Goal: Complete application form

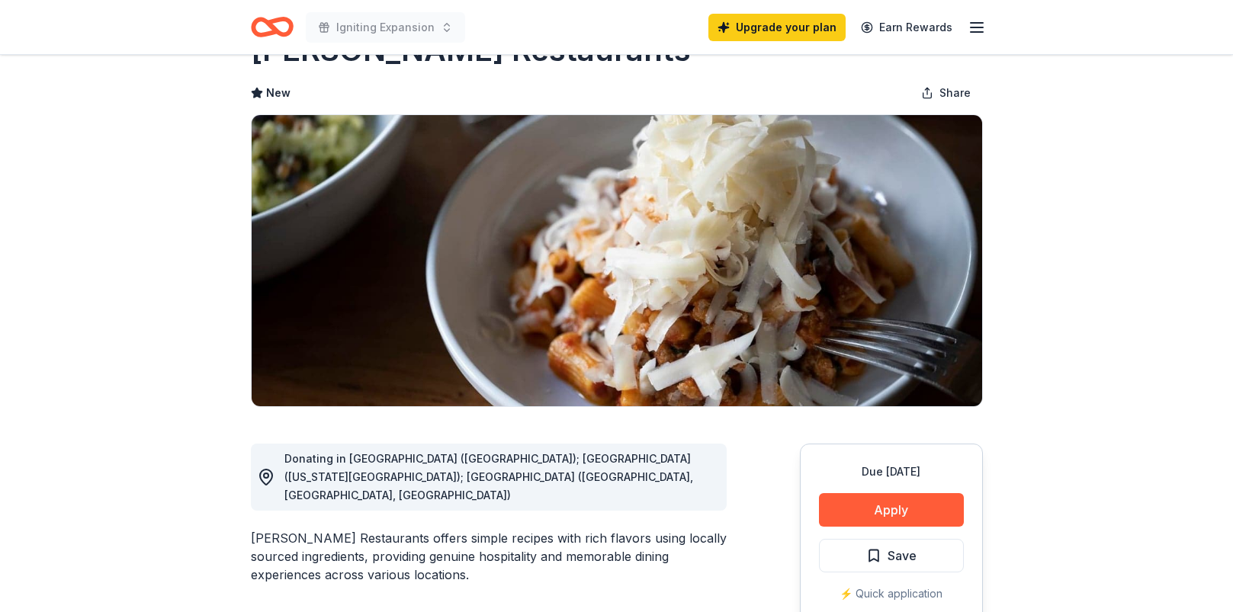
scroll to position [153, 0]
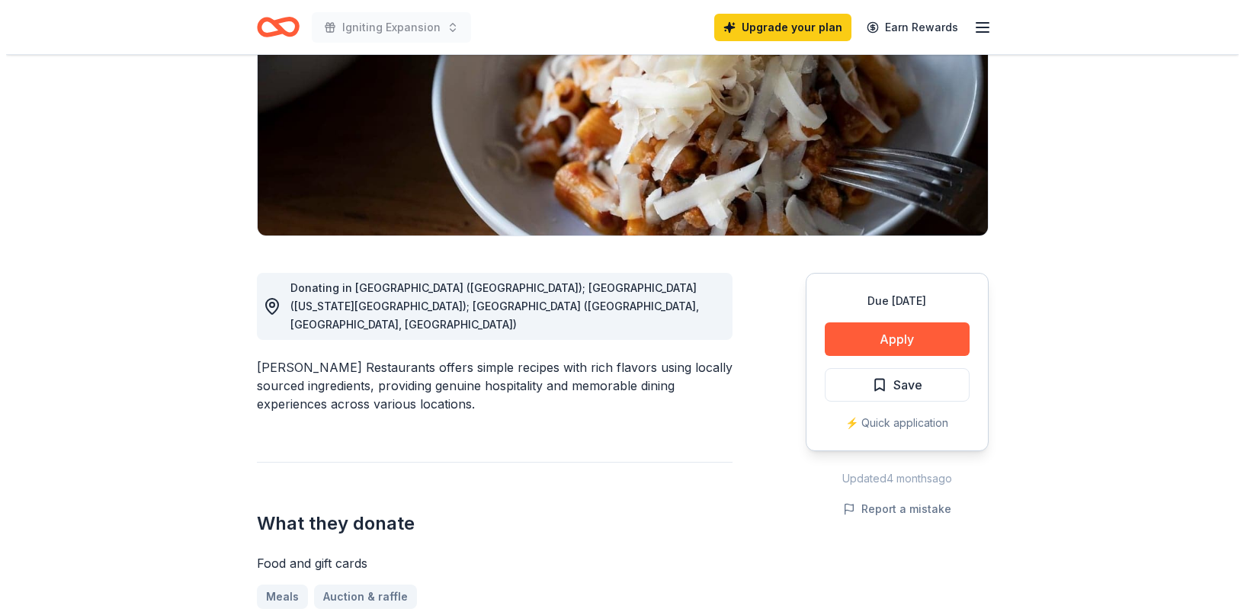
scroll to position [351, 0]
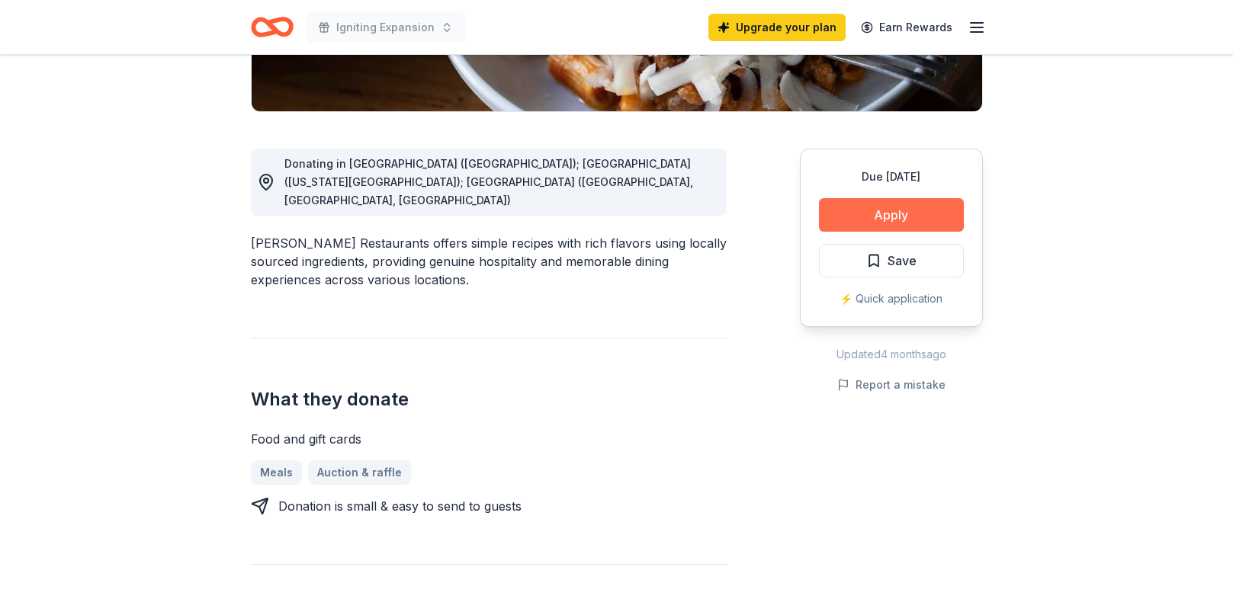
click at [838, 218] on button "Apply" at bounding box center [891, 215] width 145 height 34
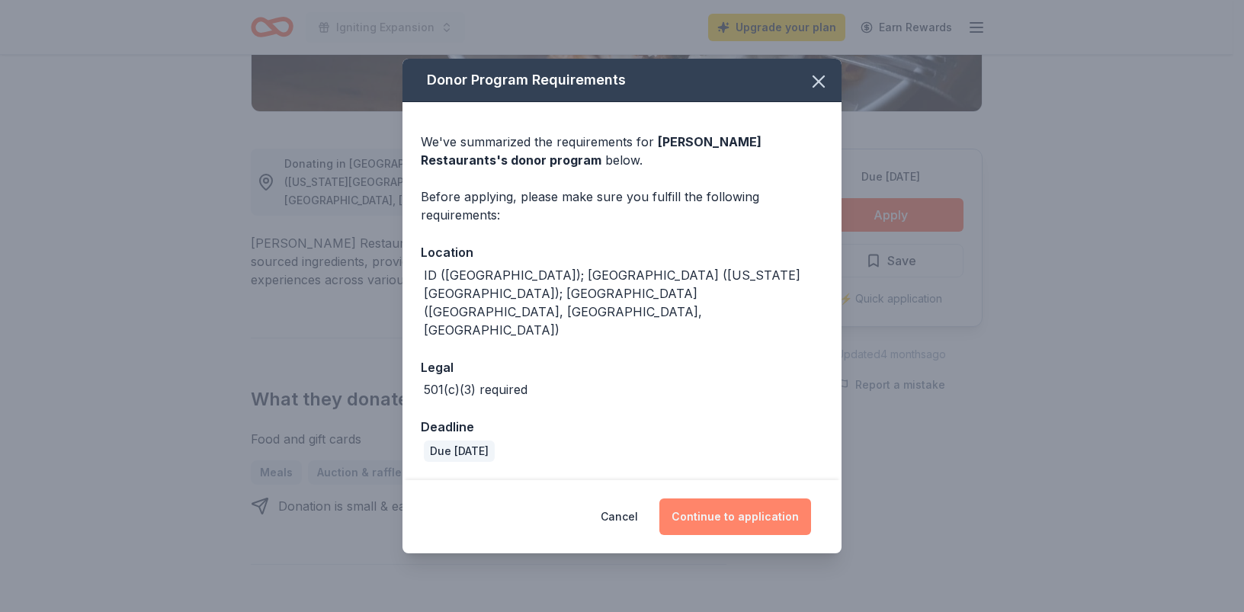
click at [726, 498] on button "Continue to application" at bounding box center [735, 516] width 152 height 37
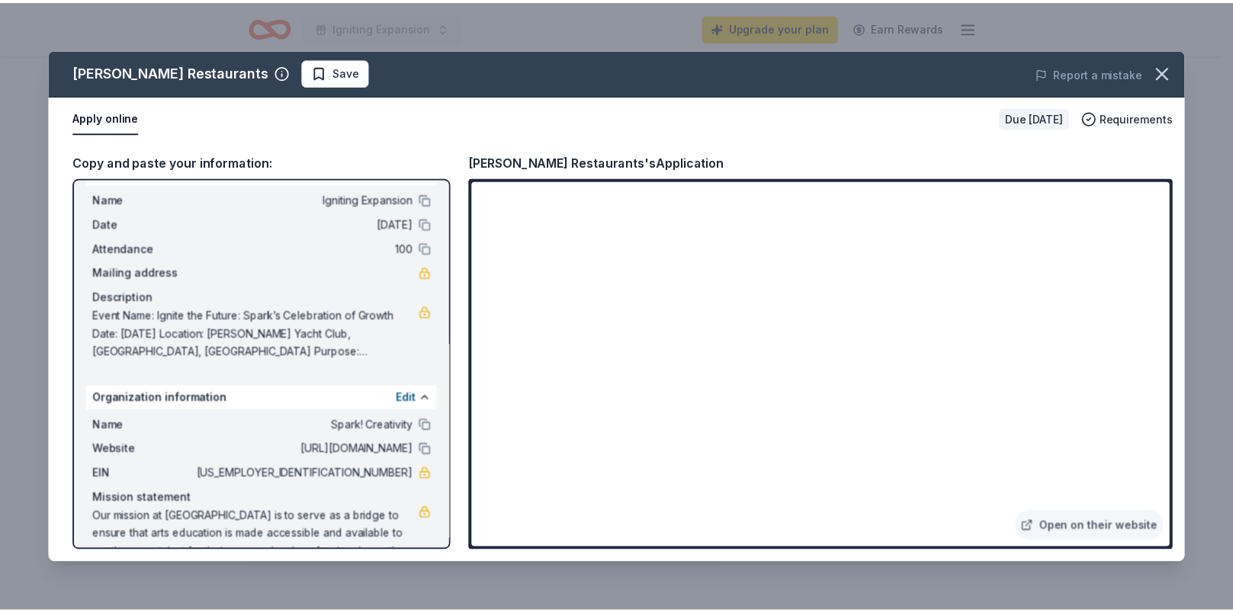
scroll to position [0, 0]
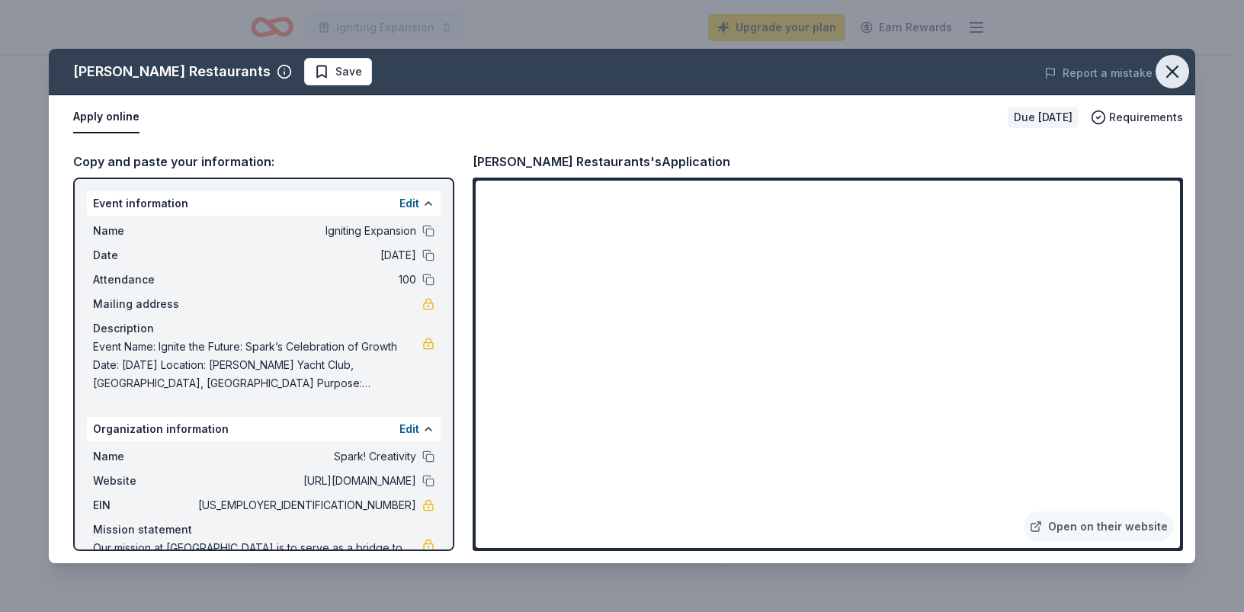
click at [1172, 71] on icon "button" at bounding box center [1172, 71] width 11 height 11
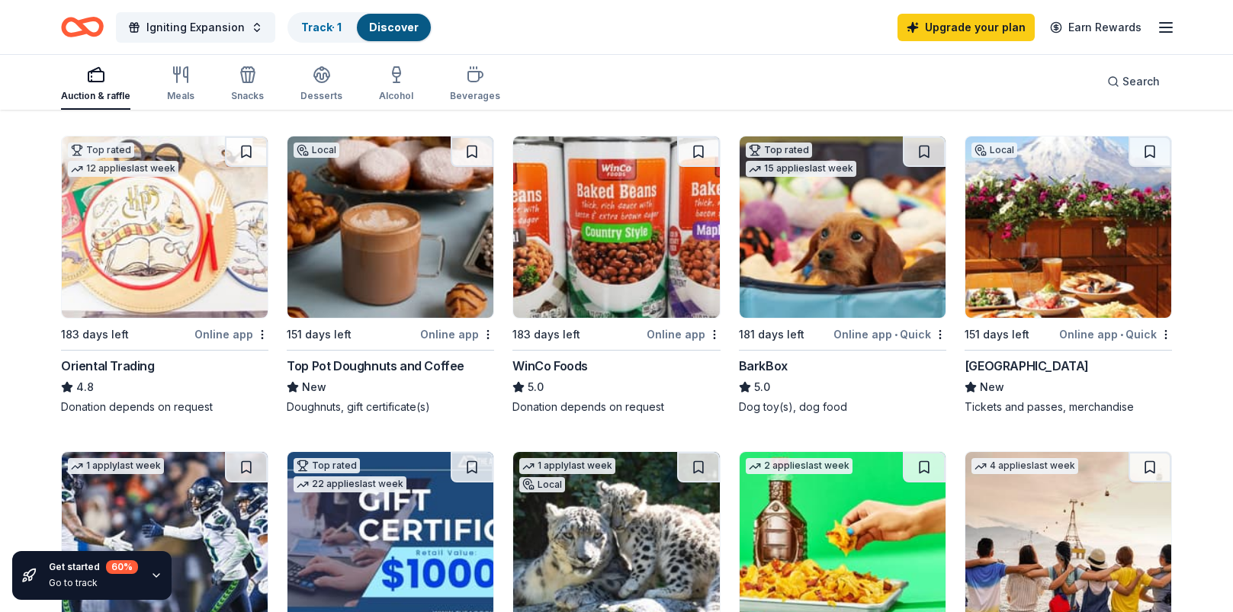
scroll to position [527, 0]
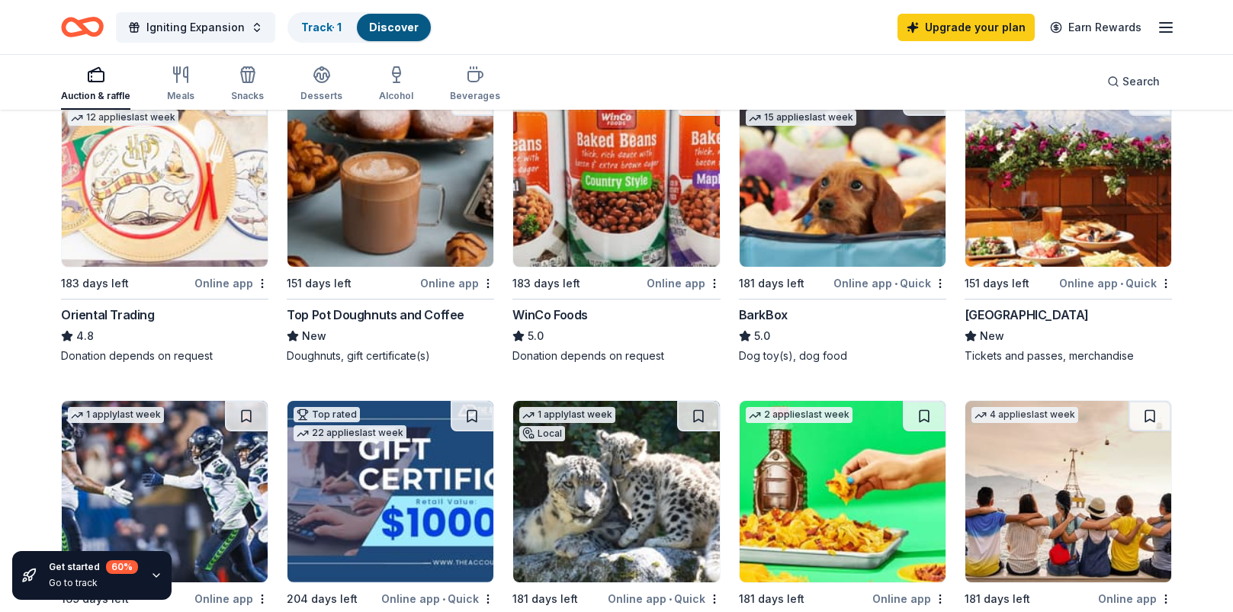
click at [1101, 284] on div "Online app • Quick" at bounding box center [1115, 283] width 113 height 19
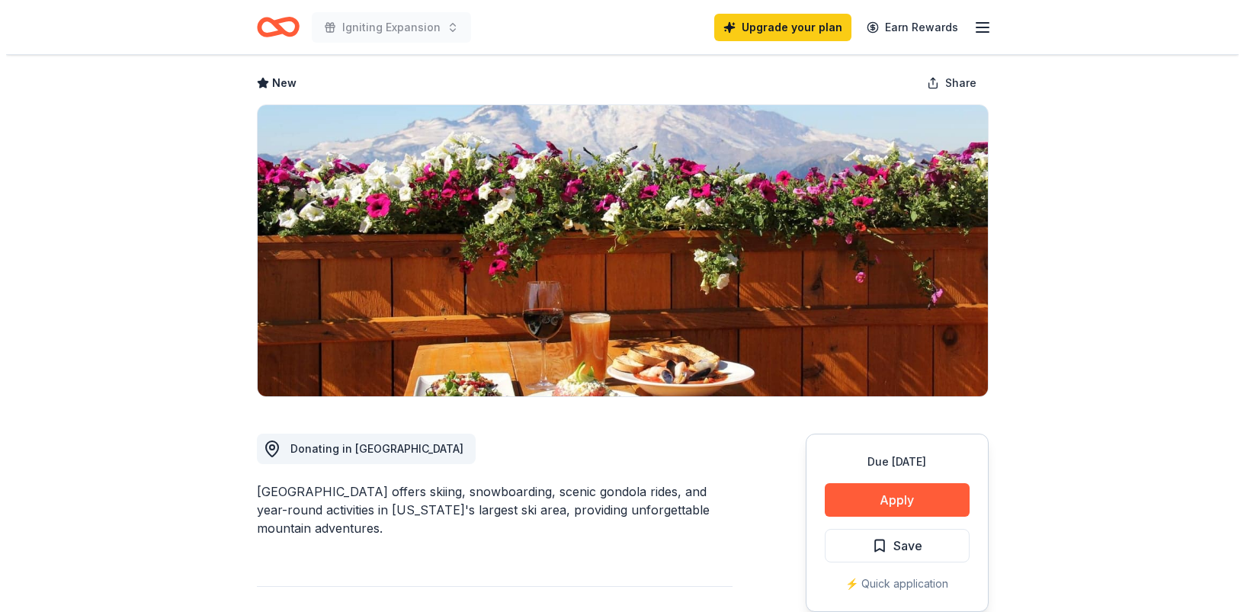
scroll to position [278, 0]
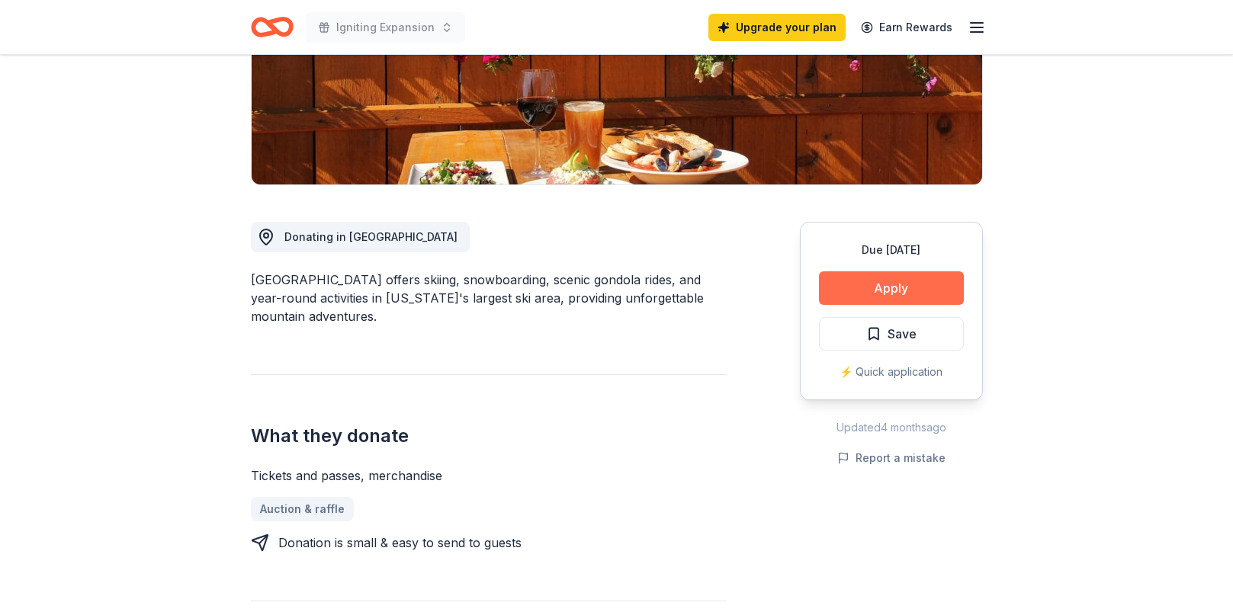
click at [882, 291] on button "Apply" at bounding box center [891, 288] width 145 height 34
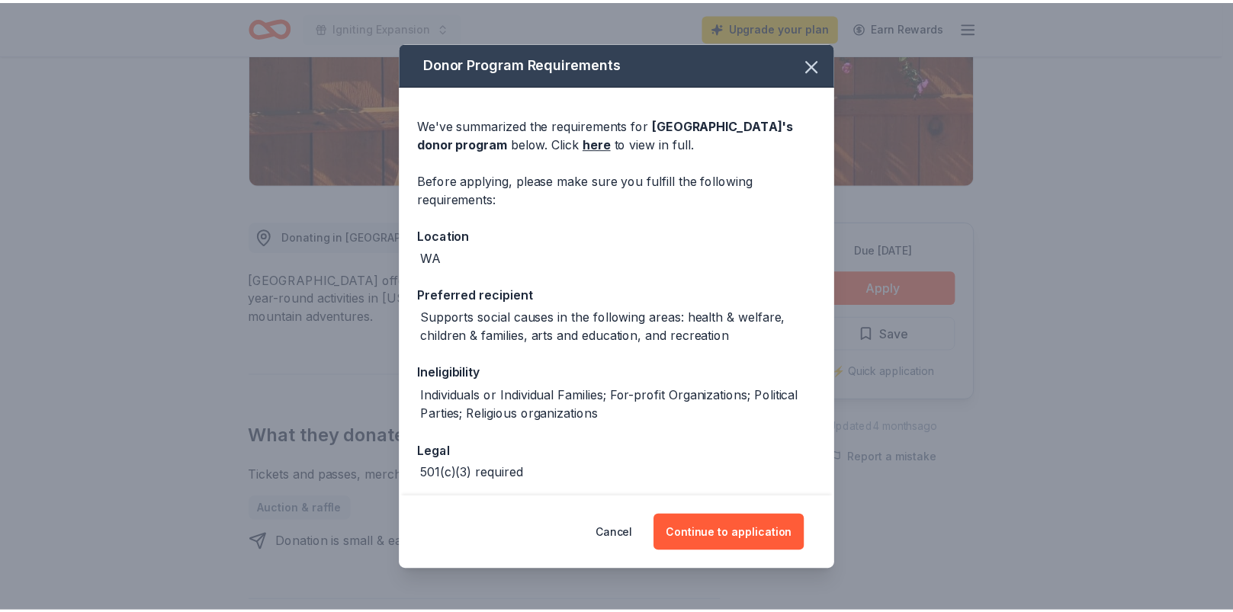
scroll to position [66, 0]
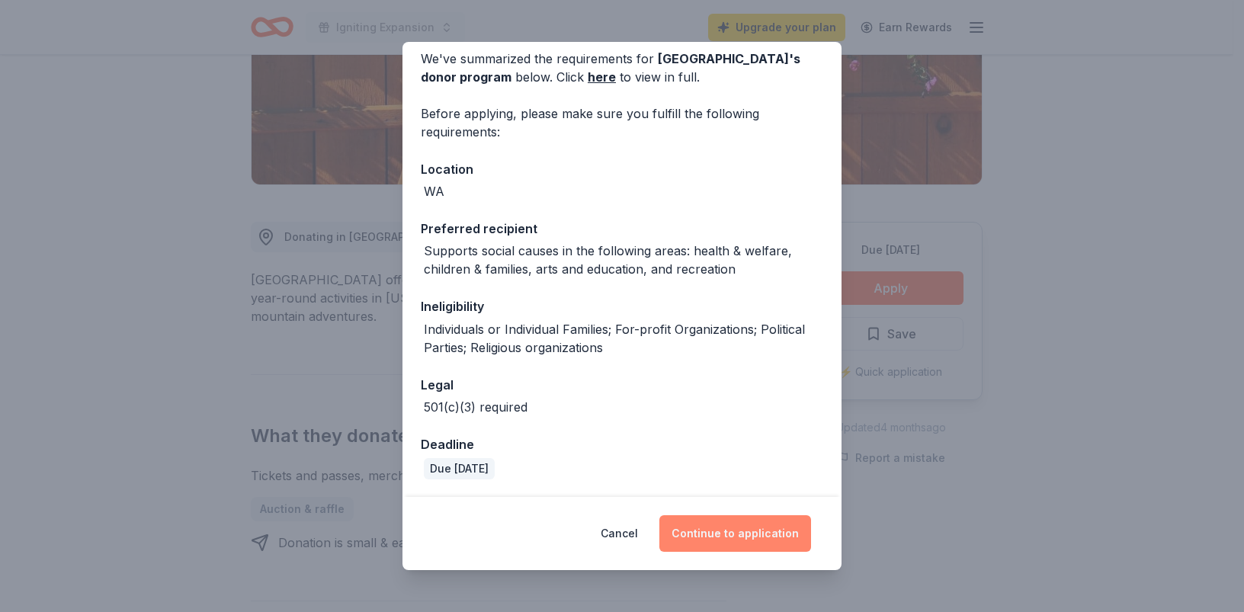
click at [711, 531] on button "Continue to application" at bounding box center [735, 533] width 152 height 37
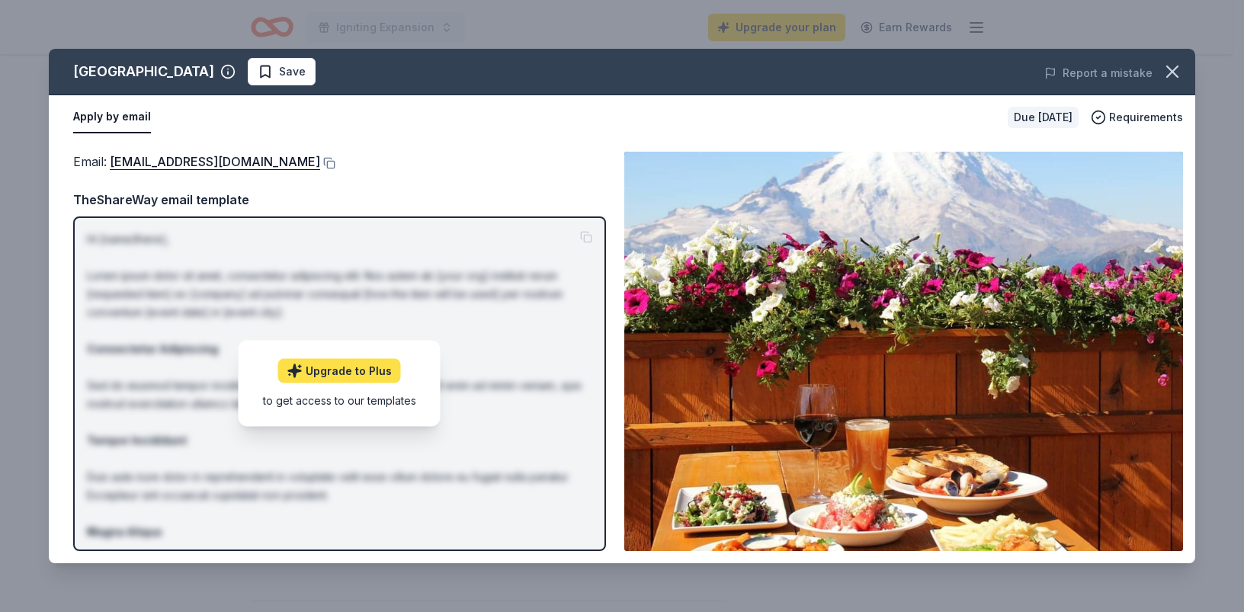
click at [357, 368] on link "Upgrade to Plus" at bounding box center [339, 371] width 123 height 24
click at [584, 236] on p "Hi [name/there], Lorem ipsum dolor sit amet, consectetur adipiscing elit. Nos a…" at bounding box center [339, 458] width 505 height 457
click at [306, 77] on span "Save" at bounding box center [292, 72] width 27 height 18
click at [1177, 69] on icon "button" at bounding box center [1172, 71] width 21 height 21
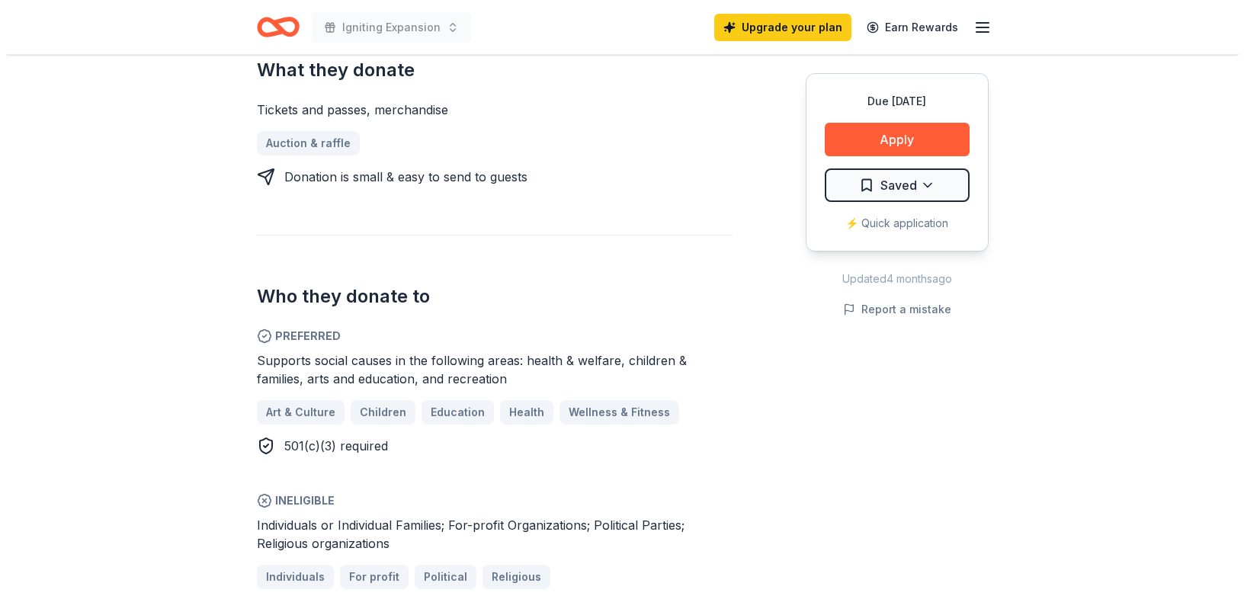
scroll to position [405, 0]
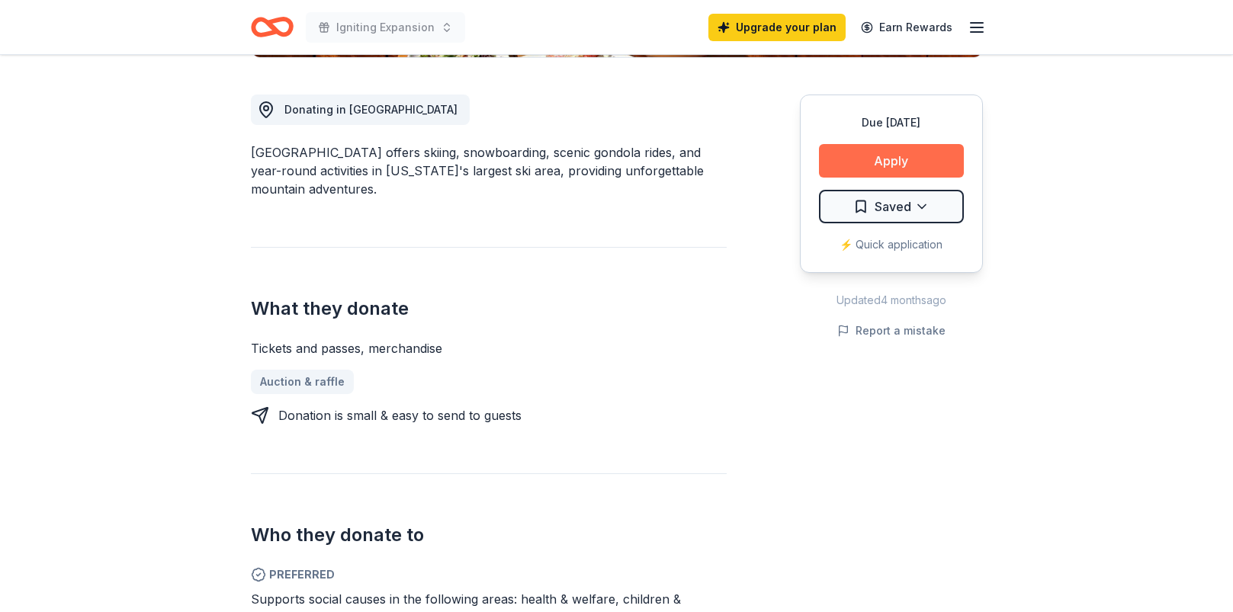
click at [906, 163] on button "Apply" at bounding box center [891, 161] width 145 height 34
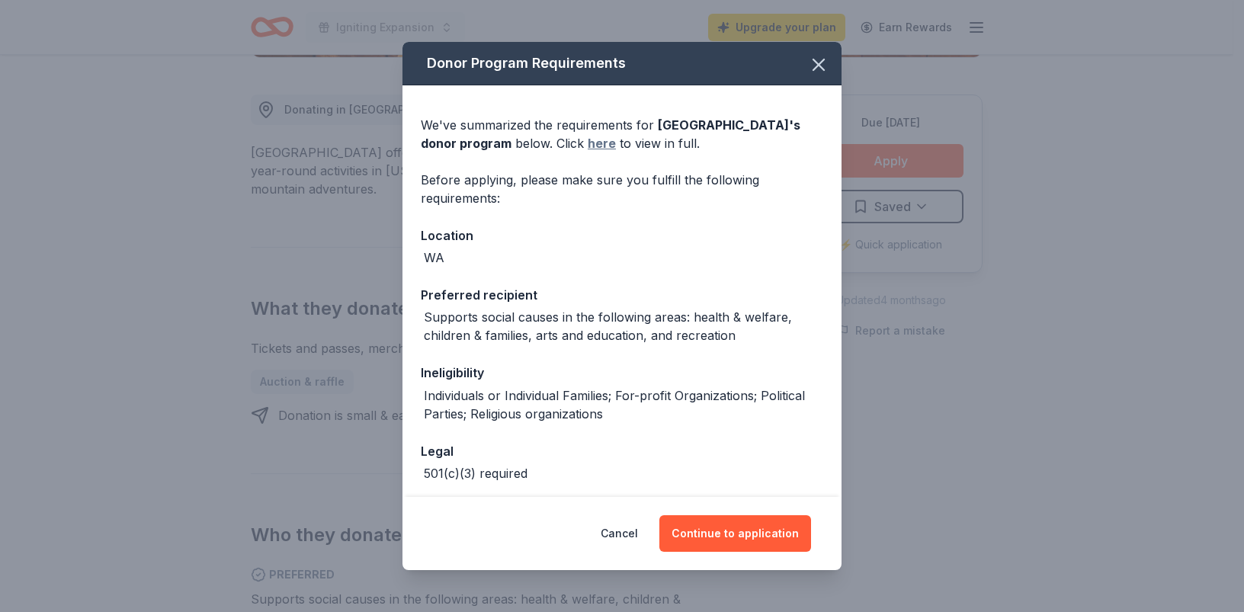
click at [596, 145] on link "here" at bounding box center [602, 143] width 28 height 18
